Goal: Transaction & Acquisition: Obtain resource

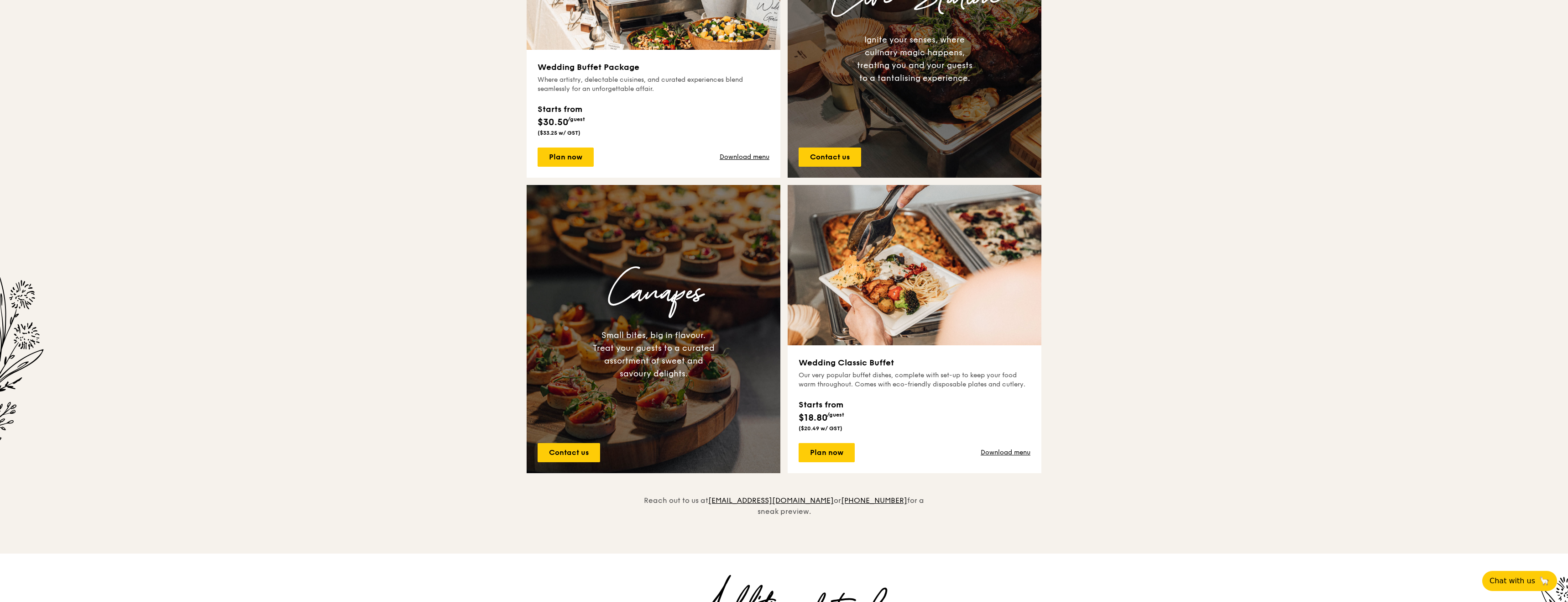
scroll to position [456, 0]
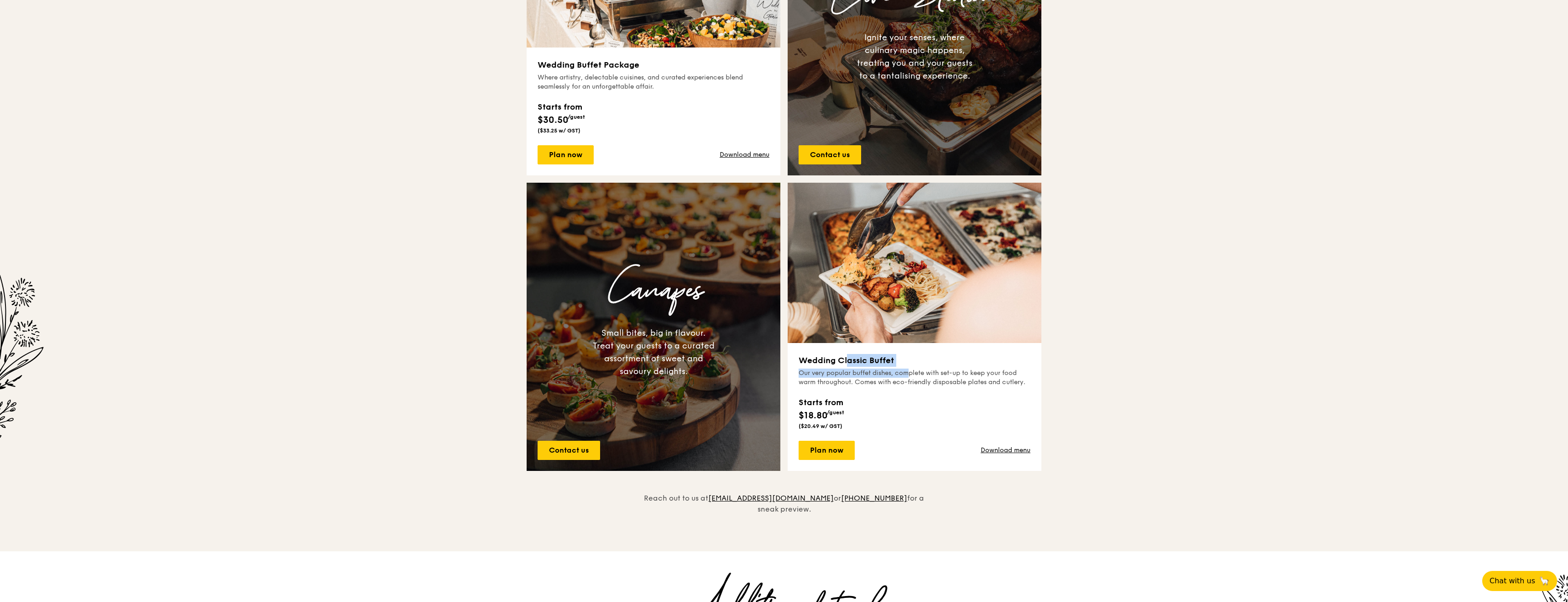
drag, startPoint x: 804, startPoint y: 358, endPoint x: 880, endPoint y: 373, distance: 77.5
click at [880, 373] on div "Wedding Classic Buffet Our very popular buffet dishes, complete with set-up to …" at bounding box center [914, 407] width 232 height 106
click at [880, 373] on div "Our very popular buffet dishes, complete with set-up to keep your food warm thr…" at bounding box center [914, 378] width 232 height 18
click at [648, 320] on div "Canapes Small bites, big in flavour. Treat your guests to a curated assortment …" at bounding box center [653, 327] width 254 height 175
click at [597, 334] on div "Small bites, big in flavour. Treat your guests to a curated assortment of sweet…" at bounding box center [654, 352] width 123 height 51
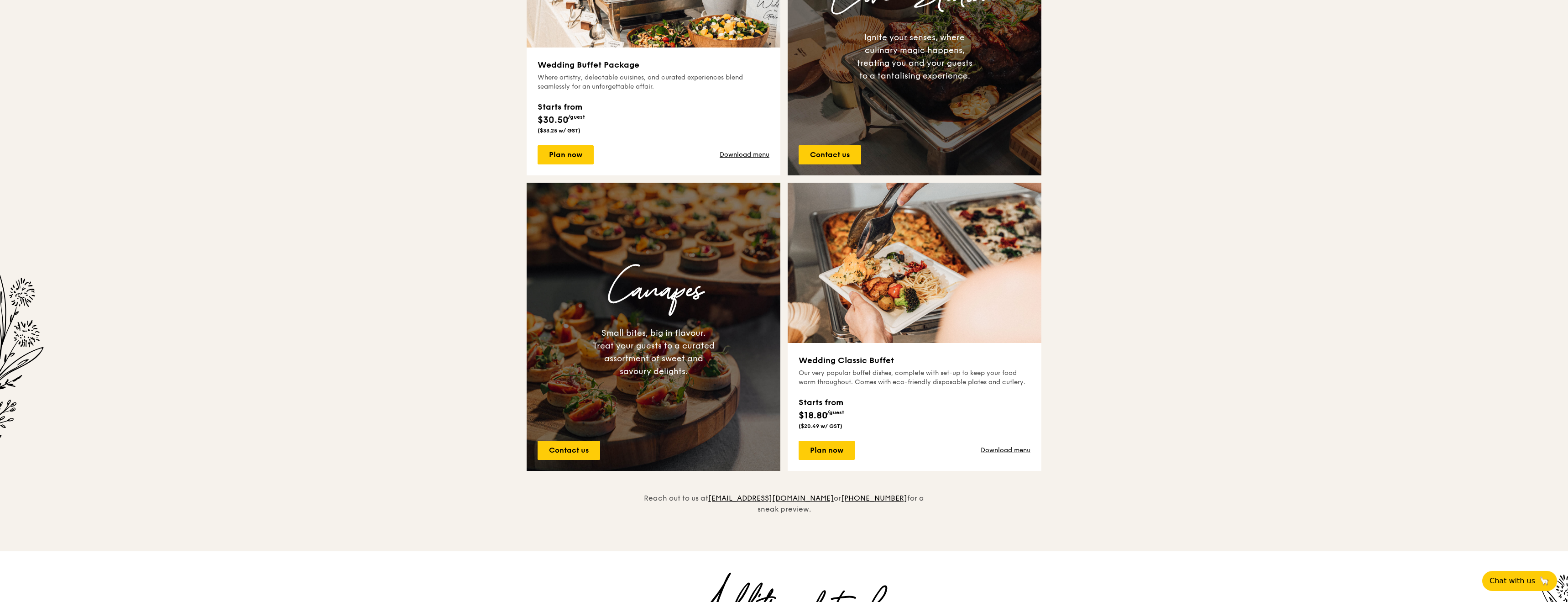
drag, startPoint x: 629, startPoint y: 275, endPoint x: 668, endPoint y: 363, distance: 96.3
click at [668, 363] on div "Canapes Small bites, big in flavour. Treat your guests to a curated assortment …" at bounding box center [653, 327] width 254 height 175
click at [668, 363] on div "Small bites, big in flavour. Treat your guests to a curated assortment of sweet…" at bounding box center [654, 352] width 123 height 51
drag, startPoint x: 707, startPoint y: 379, endPoint x: 602, endPoint y: 330, distance: 115.9
click at [602, 330] on div "Canapes Small bites, big in flavour. Treat your guests to a curated assortment …" at bounding box center [653, 327] width 254 height 175
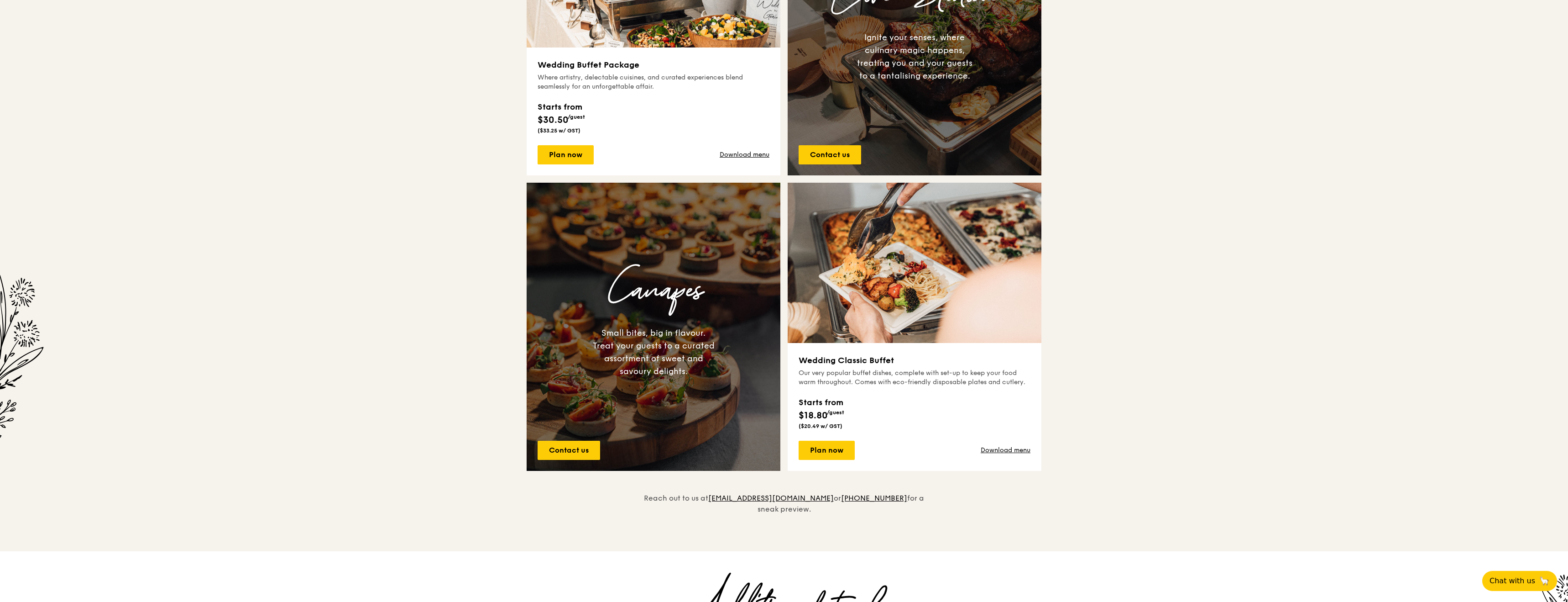
click at [601, 329] on div "Small bites, big in flavour. Treat your guests to a curated assortment of sweet…" at bounding box center [654, 352] width 123 height 51
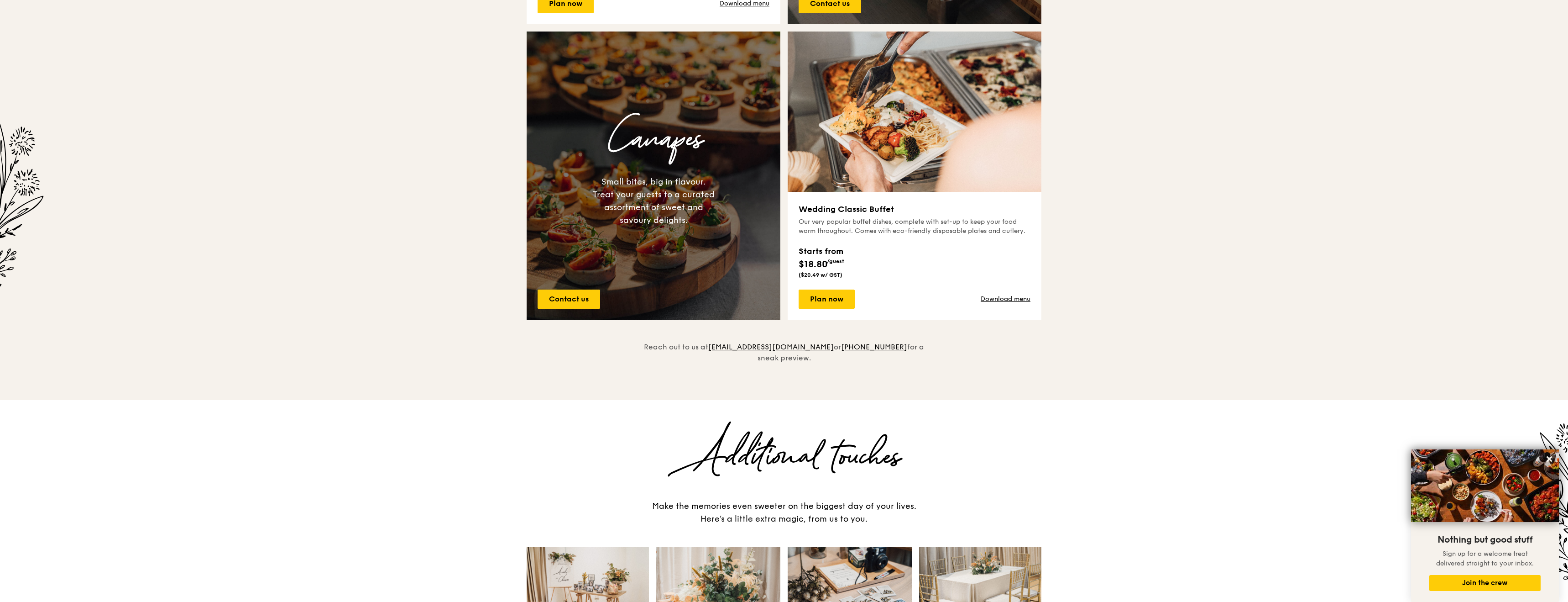
scroll to position [0, 0]
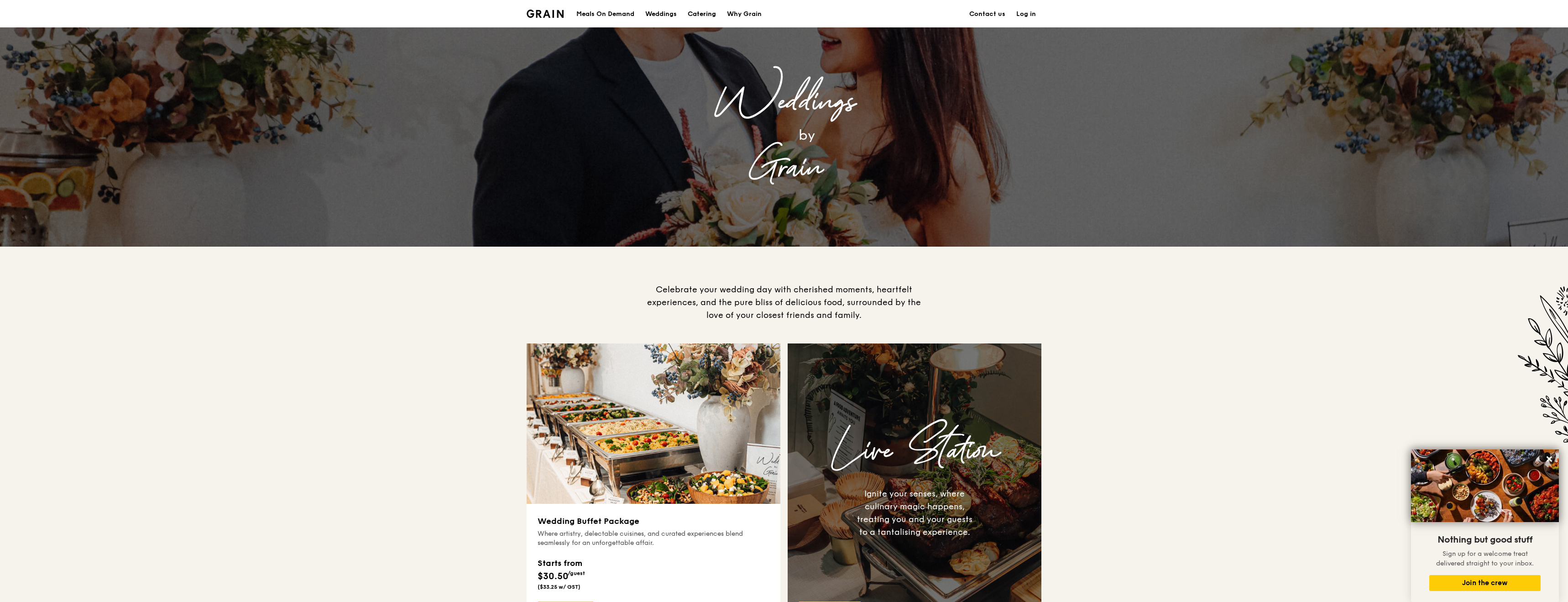
click at [706, 11] on div "Catering" at bounding box center [701, 14] width 28 height 28
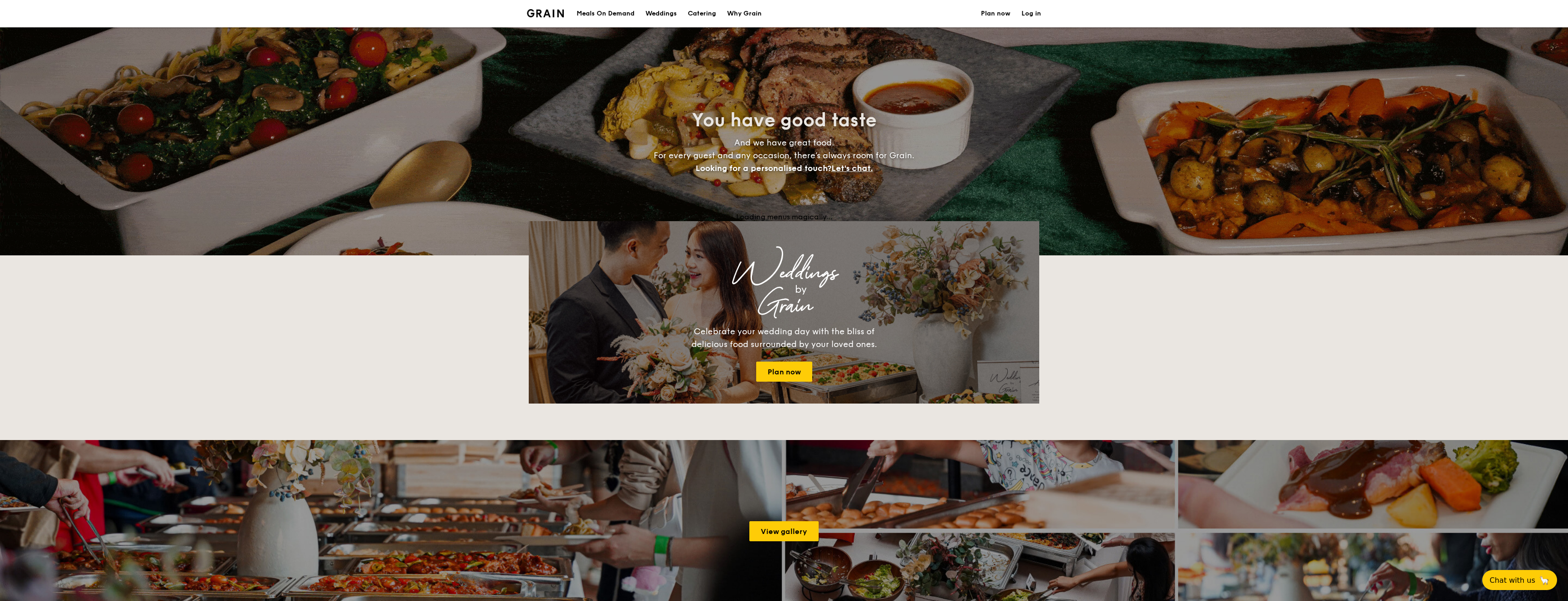
select select
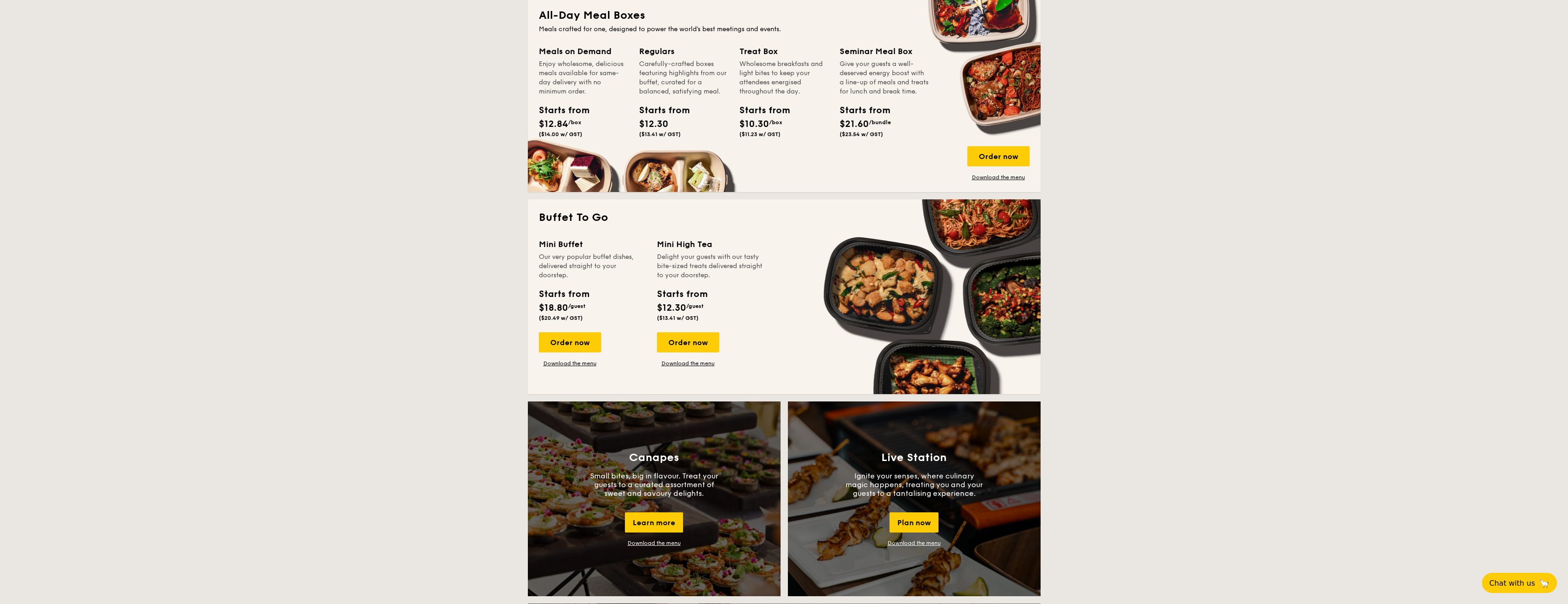
scroll to position [419, 0]
click at [699, 361] on link "Download the menu" at bounding box center [688, 362] width 62 height 7
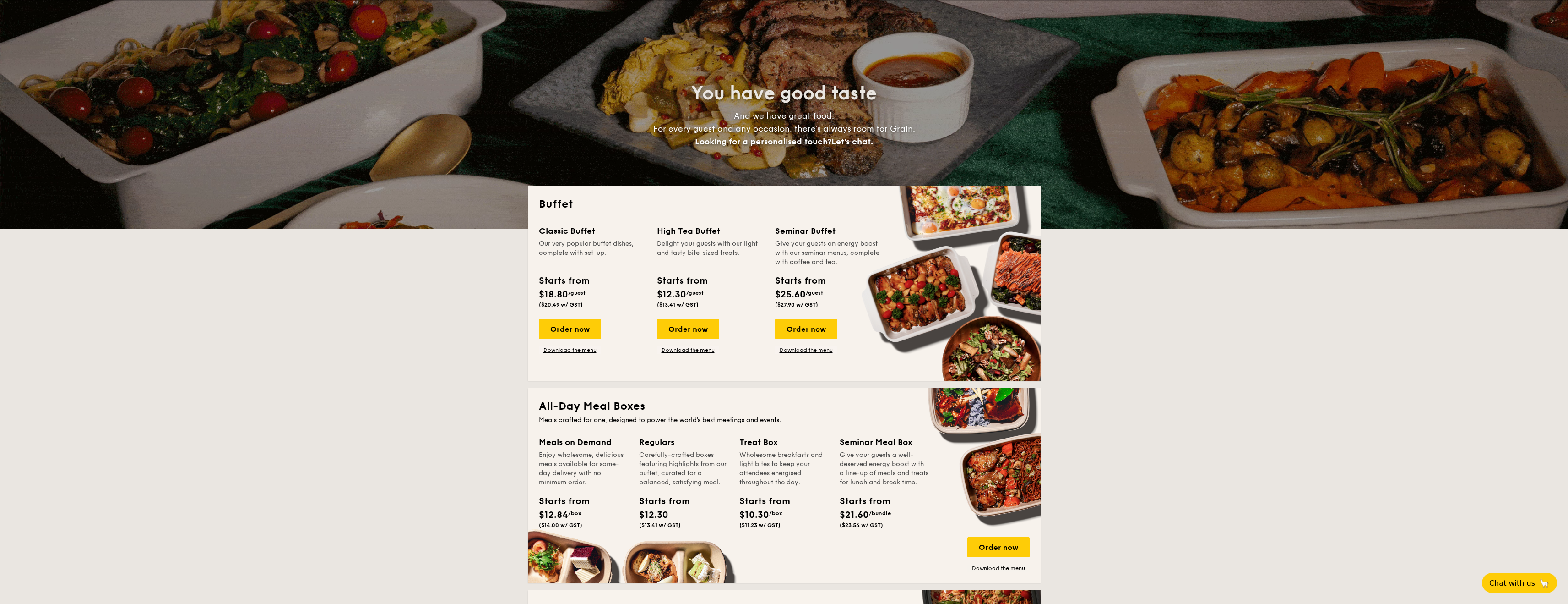
scroll to position [0, 0]
